Goal: Task Accomplishment & Management: Manage account settings

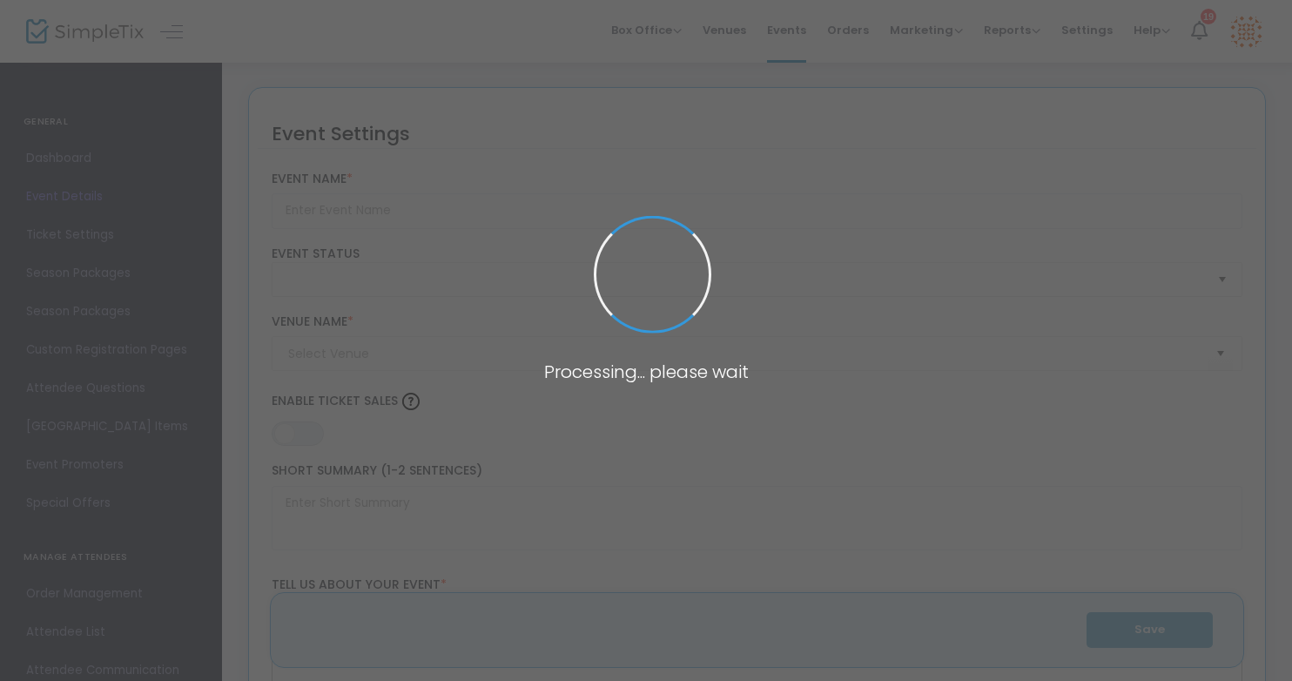
type input "Supper Club"
type textarea "Join us each week in [GEOGRAPHIC_DATA] 54 for a new 3-course pre-set menu every…"
type input "Buy Tickets"
type input "[GEOGRAPHIC_DATA]"
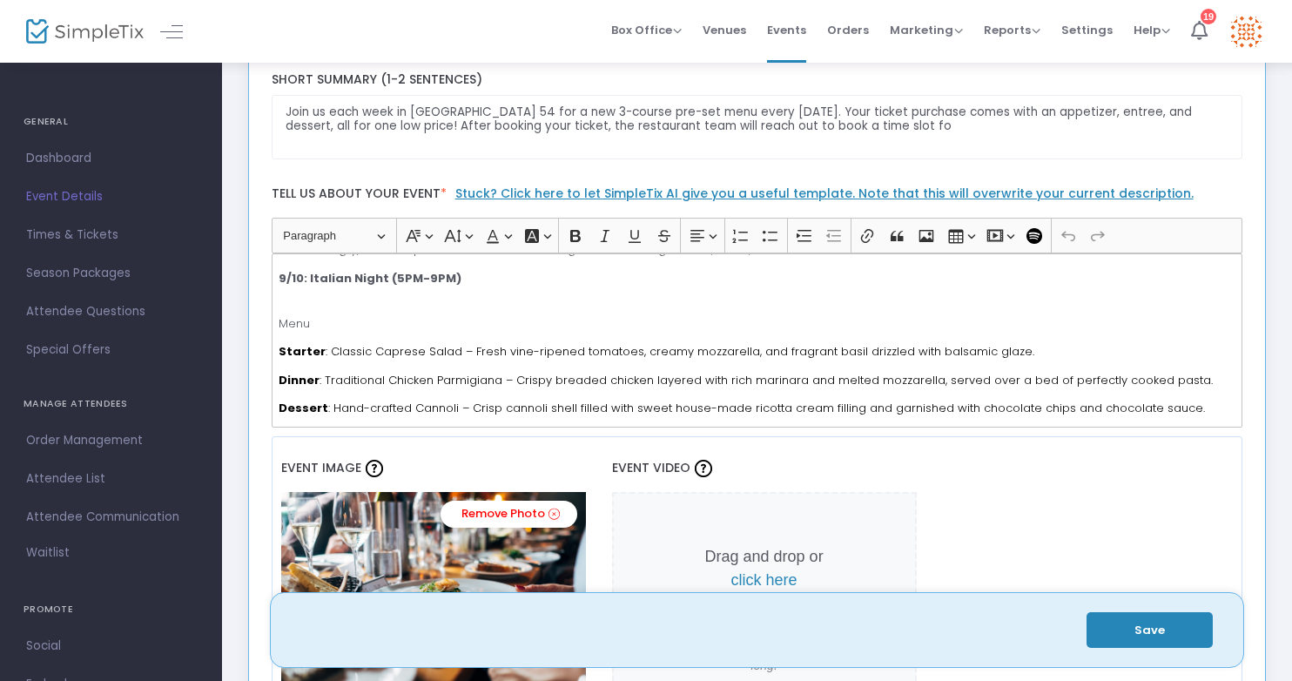
scroll to position [207, 0]
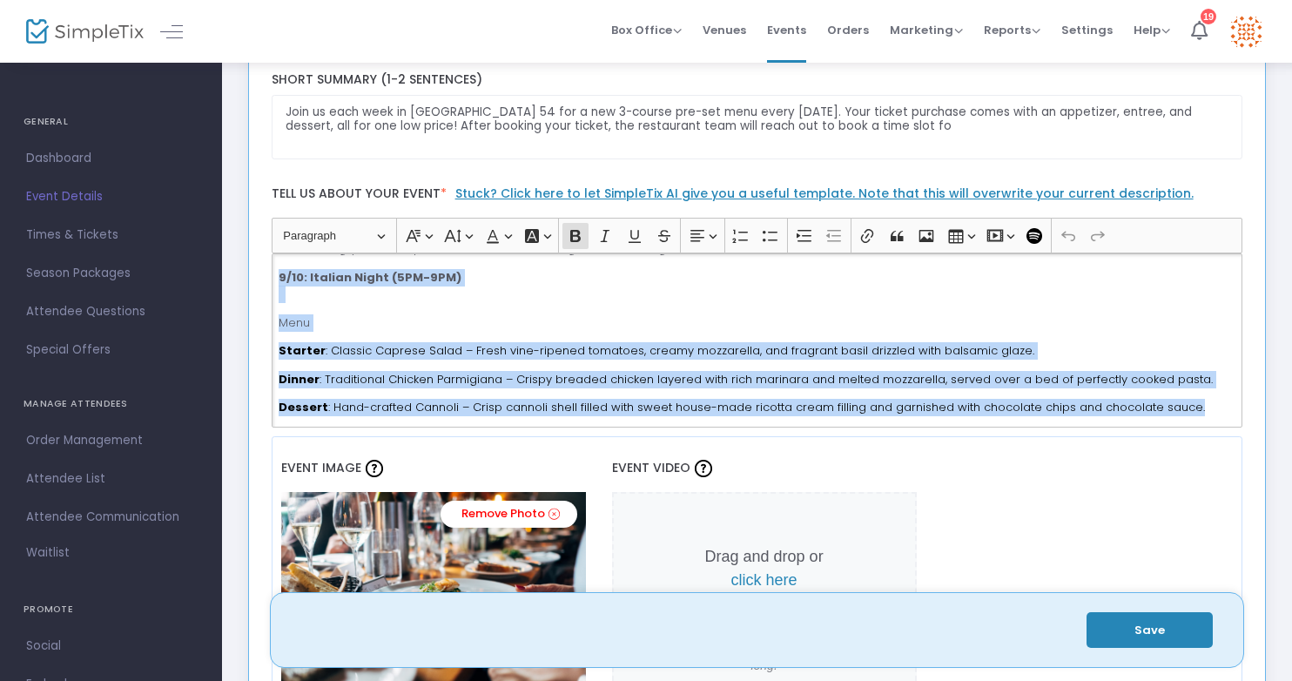
drag, startPoint x: 279, startPoint y: 319, endPoint x: 558, endPoint y: 460, distance: 311.8
click at [558, 460] on div "Supper Club Event Name * Active Event Status [GEOGRAPHIC_DATA] Venue Name * Ven…" at bounding box center [757, 358] width 971 height 1172
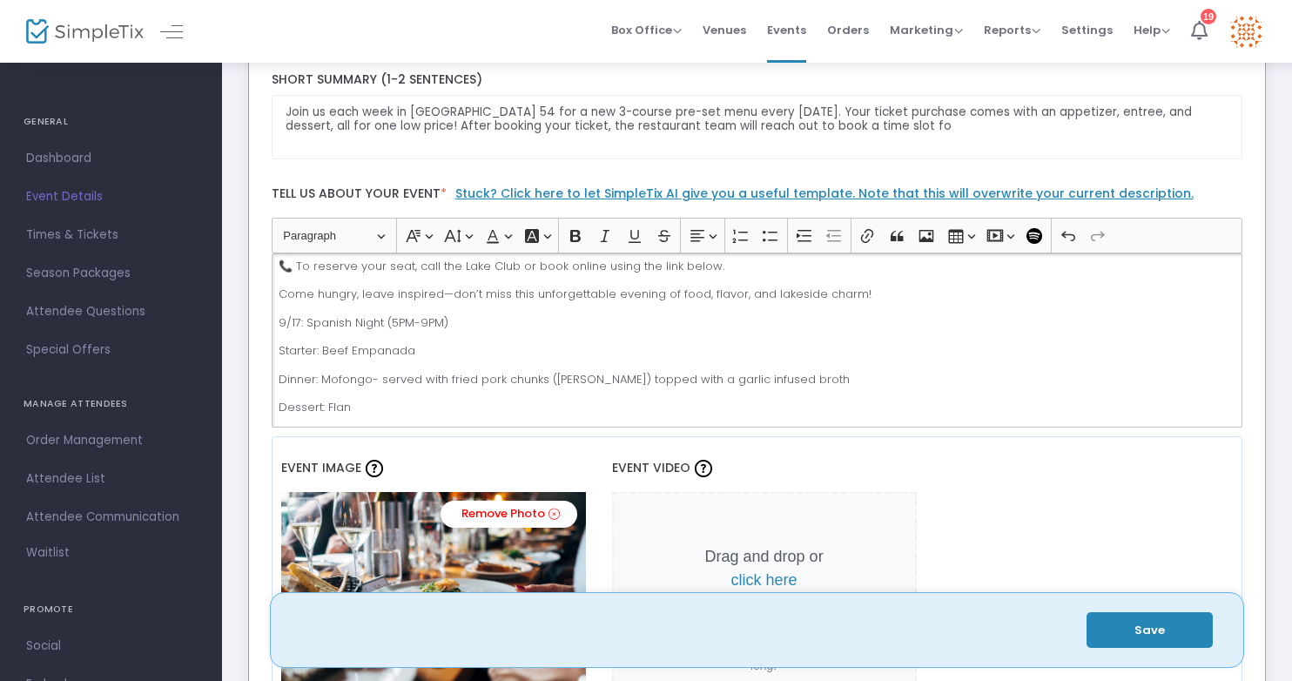
scroll to position [205, 0]
click at [908, 299] on p "Come hungry, leave inspired—don’t miss this unforgettable evening of food, flav…" at bounding box center [757, 293] width 956 height 17
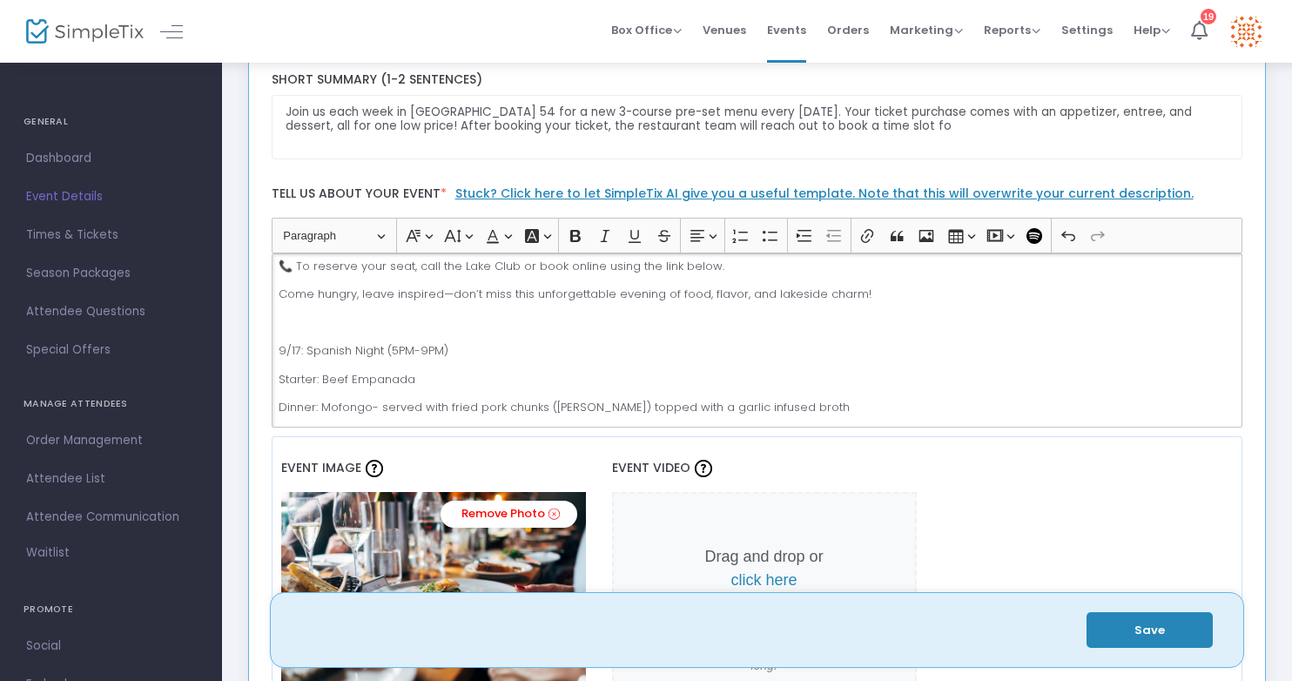
scroll to position [232, 0]
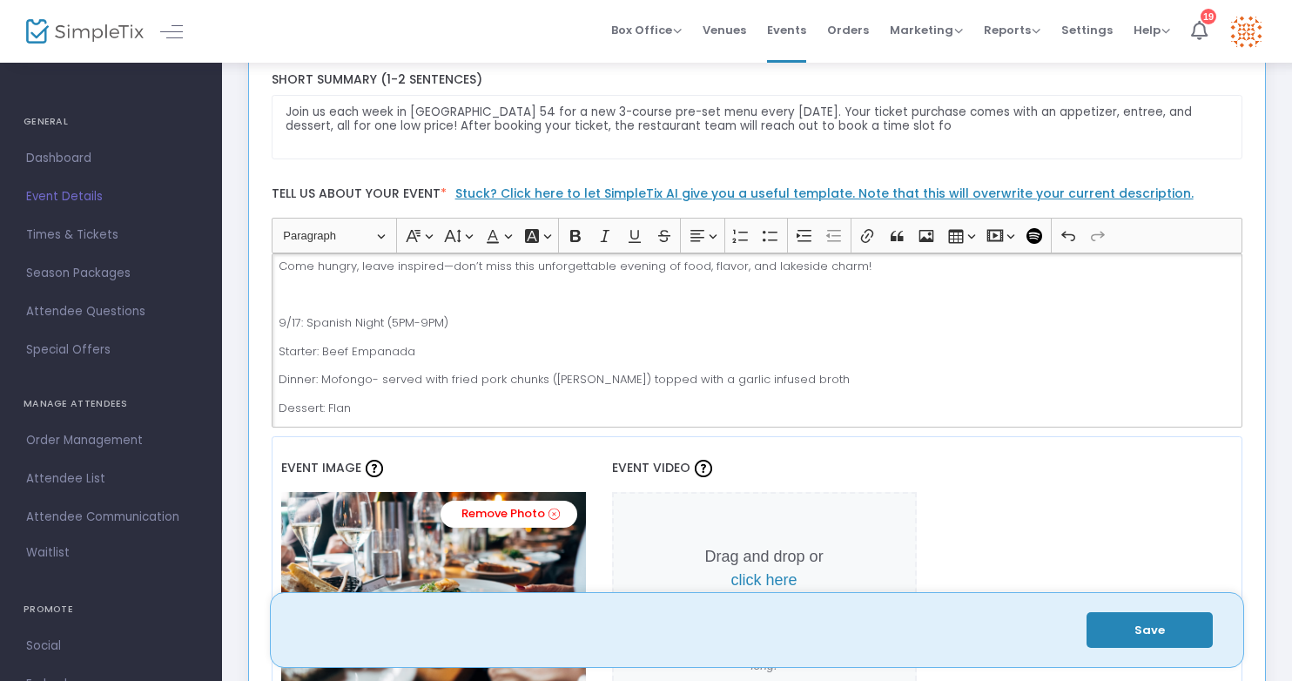
click at [352, 324] on p "9/17: Spanish Night (5PM-9PM)" at bounding box center [757, 322] width 956 height 17
click at [591, 320] on p "9/17: Spanish Night (5PM-9PM)" at bounding box center [757, 322] width 956 height 17
click at [1192, 624] on button "Save" at bounding box center [1149, 630] width 126 height 36
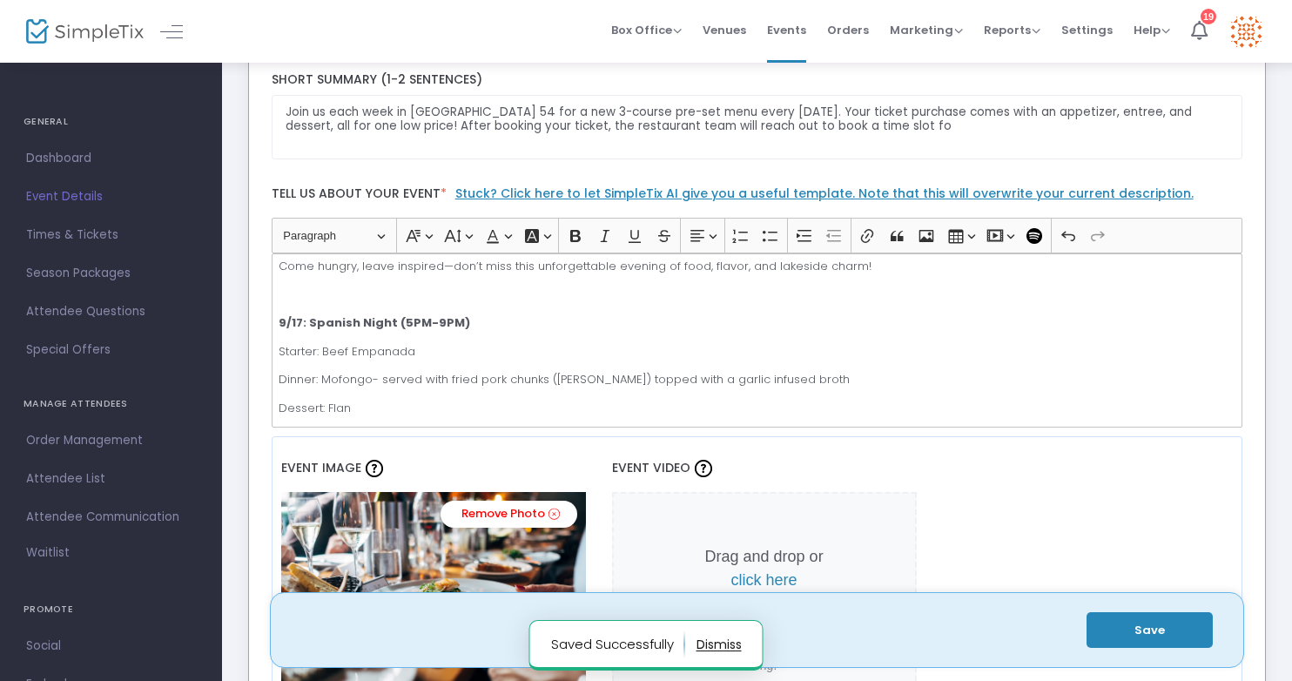
click at [97, 30] on img at bounding box center [84, 31] width 117 height 25
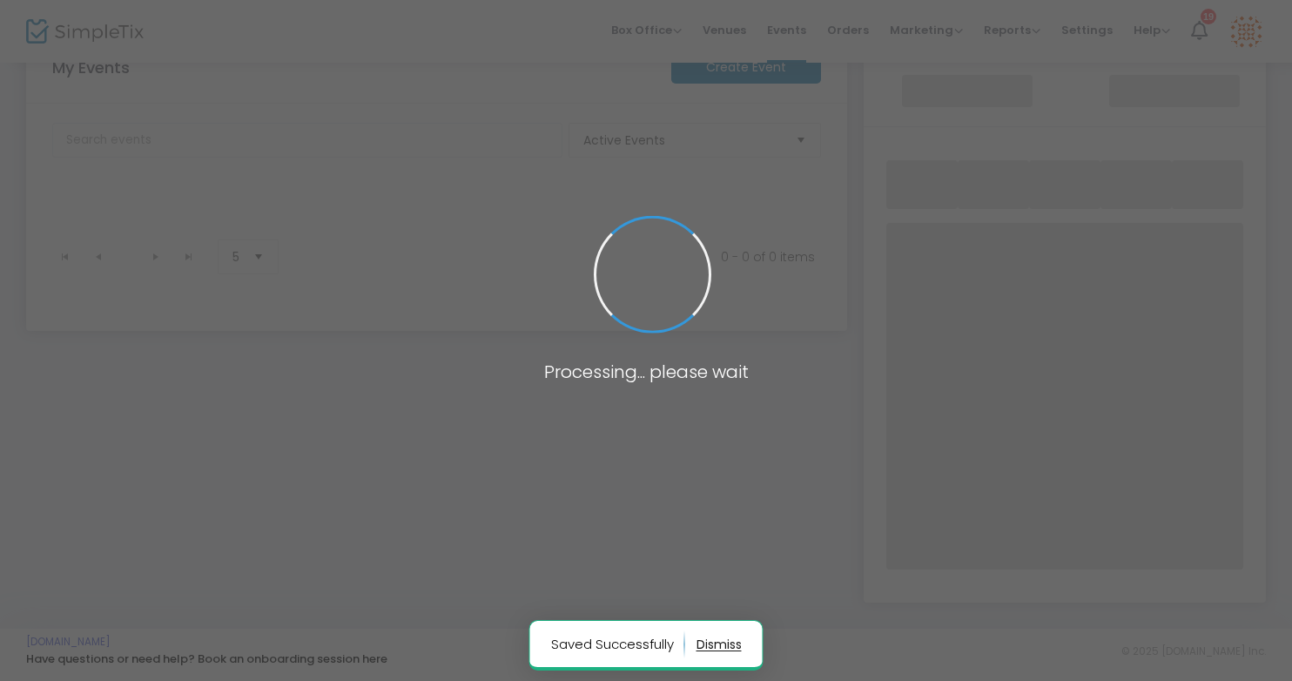
scroll to position [237, 0]
